Goal: Obtain resource: Download file/media

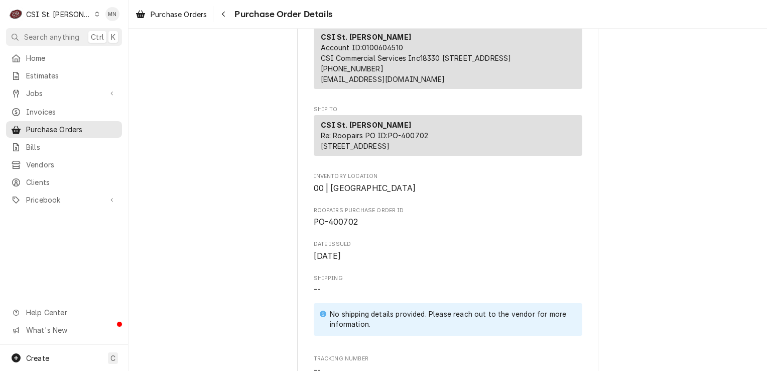
scroll to position [201, 0]
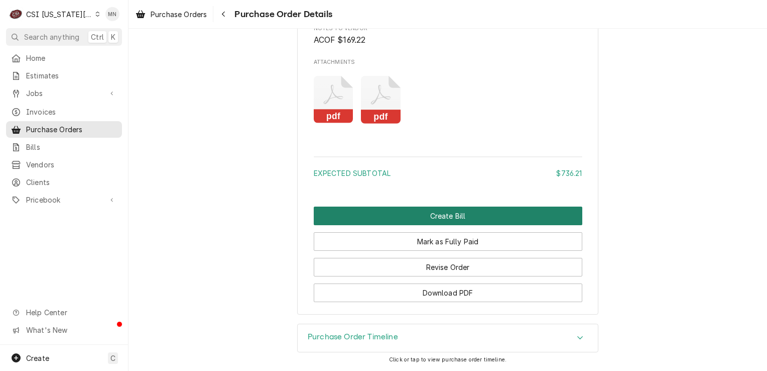
scroll to position [942, 0]
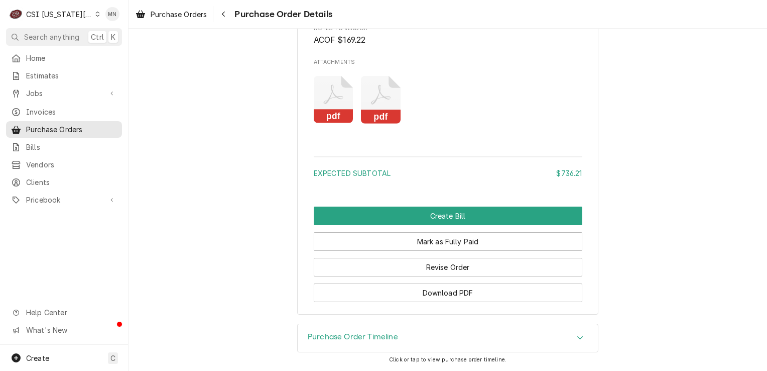
click at [354, 108] on icon "Attachments" at bounding box center [334, 100] width 40 height 48
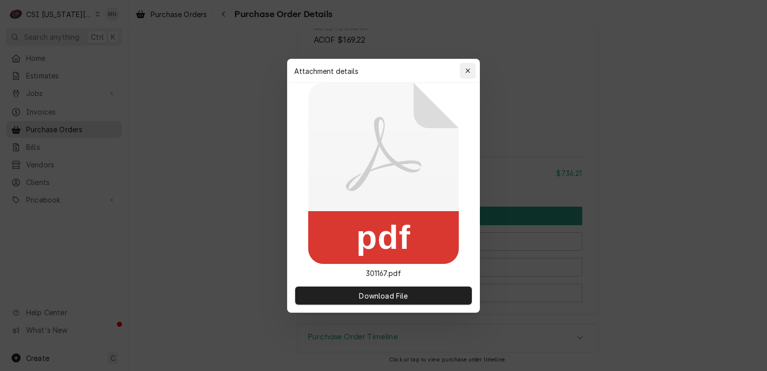
click at [468, 71] on icon "button" at bounding box center [469, 70] width 6 height 7
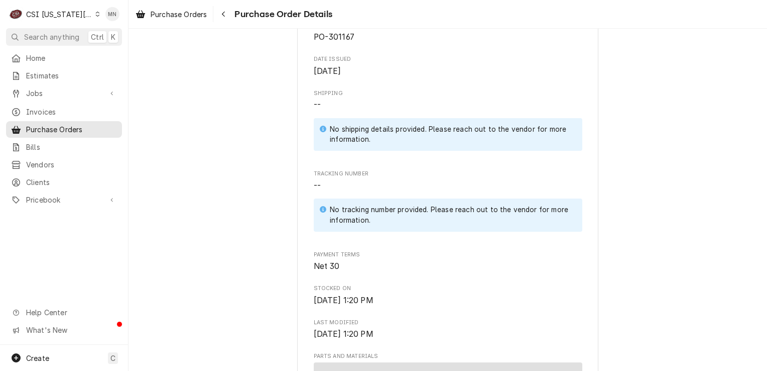
scroll to position [452, 0]
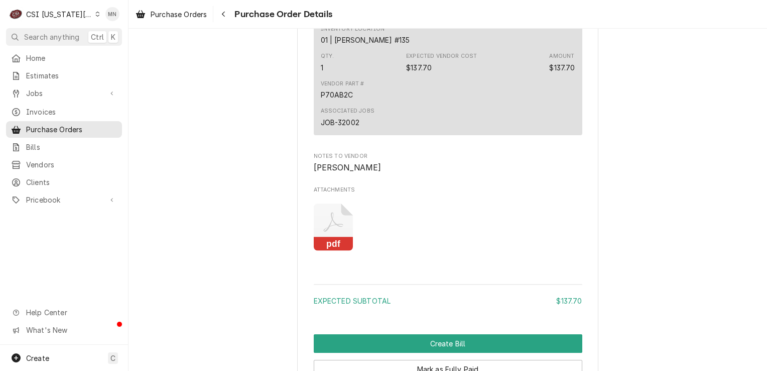
scroll to position [942, 0]
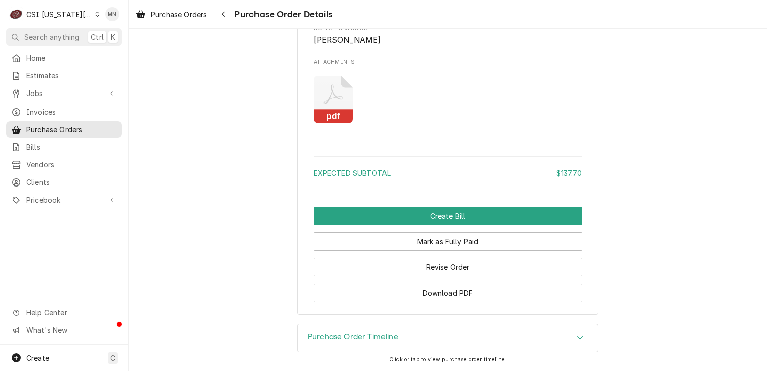
click at [337, 99] on icon "Attachments" at bounding box center [334, 100] width 40 height 48
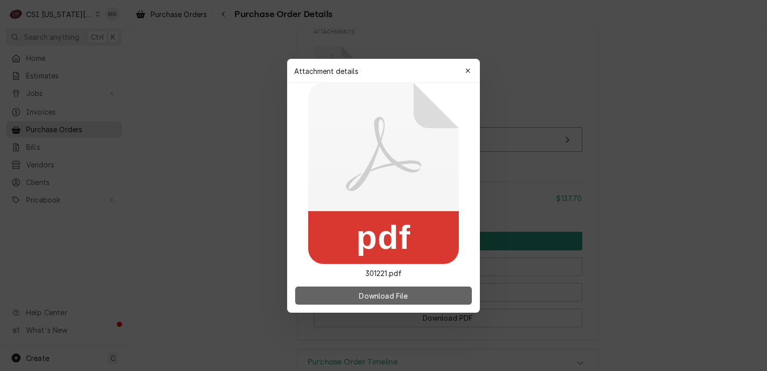
click at [375, 296] on span "Download File" at bounding box center [383, 295] width 53 height 11
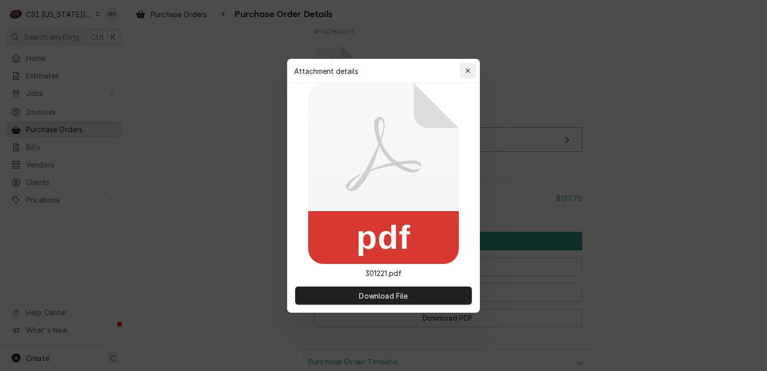
click at [469, 67] on icon "button" at bounding box center [469, 70] width 6 height 7
